Goal: Transaction & Acquisition: Purchase product/service

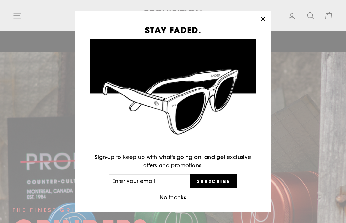
click at [260, 12] on button ""Close (esc)"" at bounding box center [262, 18] width 15 height 15
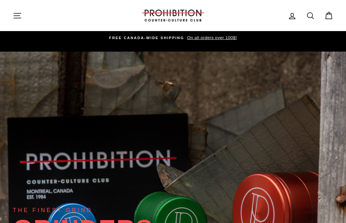
click at [14, 10] on button "Site navigation" at bounding box center [17, 16] width 17 height 14
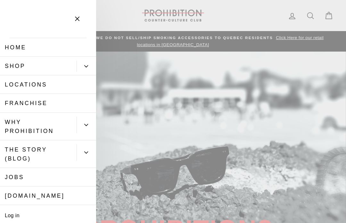
click at [85, 55] on link "Home" at bounding box center [48, 47] width 96 height 19
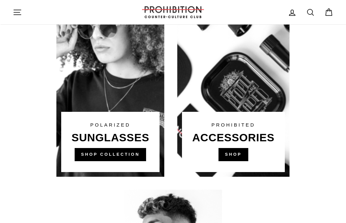
scroll to position [400, 0]
click at [249, 99] on link at bounding box center [233, 81] width 112 height 192
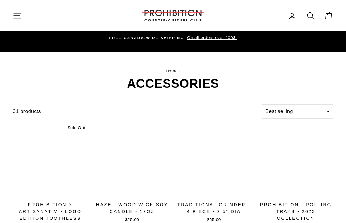
select select "best-selling"
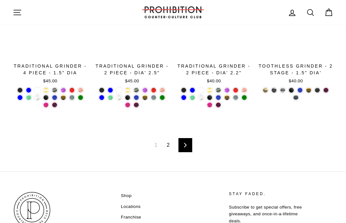
scroll to position [958, 0]
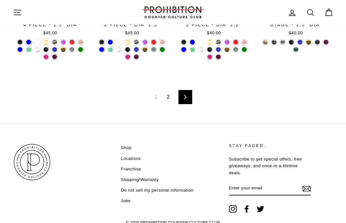
click at [189, 94] on link "Next" at bounding box center [185, 97] width 14 height 14
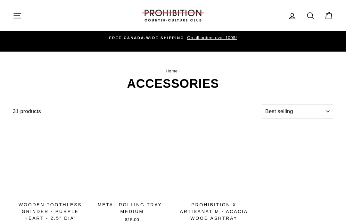
select select "best-selling"
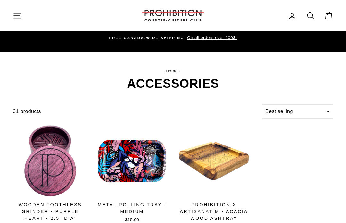
click at [313, 13] on icon at bounding box center [310, 15] width 9 height 9
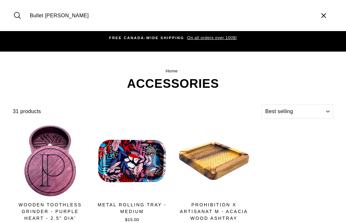
type input "Bullet [PERSON_NAME]"
click at [20, 15] on button "Search" at bounding box center [20, 15] width 14 height 21
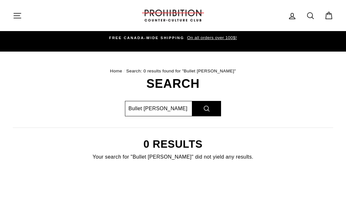
click at [159, 111] on input "Bullet snuffer" at bounding box center [158, 108] width 67 height 15
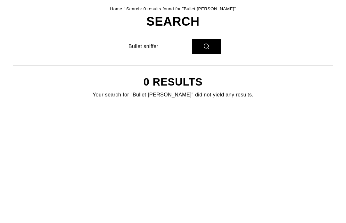
type input "Bullet sniffer"
click at [207, 101] on button "Search" at bounding box center [206, 108] width 29 height 15
